Goal: Navigation & Orientation: Find specific page/section

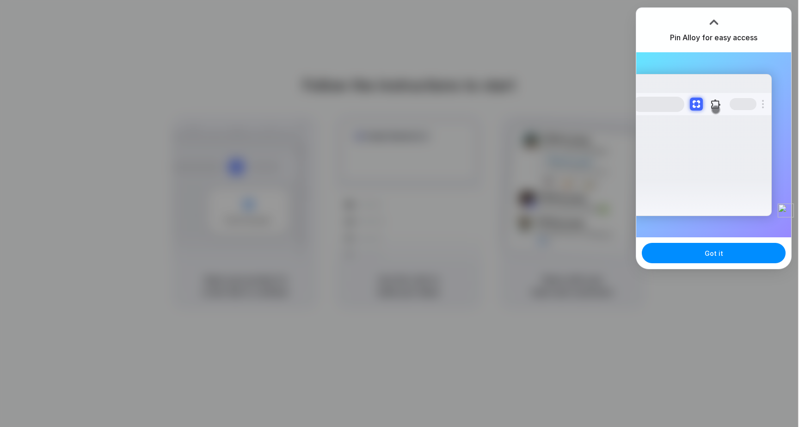
click at [713, 18] on div at bounding box center [714, 22] width 14 height 14
click at [718, 25] on div at bounding box center [714, 22] width 14 height 14
click at [710, 265] on div "Got it" at bounding box center [713, 252] width 155 height 31
click at [709, 259] on button "Got it" at bounding box center [714, 253] width 144 height 20
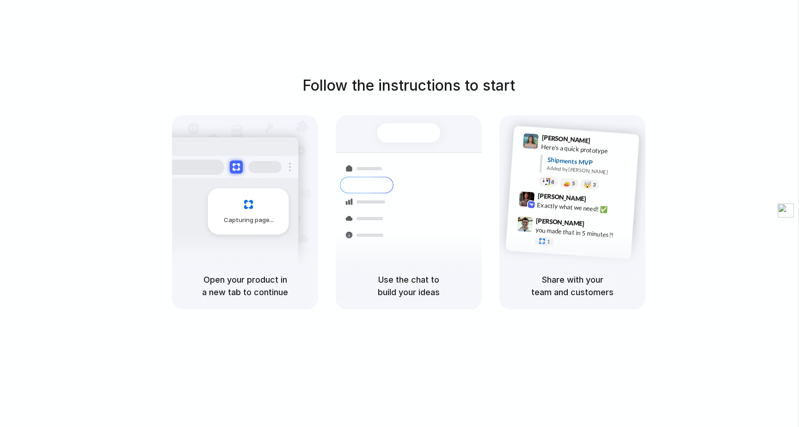
click at [406, 209] on div at bounding box center [411, 214] width 11 height 11
click at [410, 133] on div at bounding box center [408, 132] width 63 height 19
click at [289, 208] on div "Capturing page" at bounding box center [229, 208] width 140 height 142
